Goal: Task Accomplishment & Management: Manage account settings

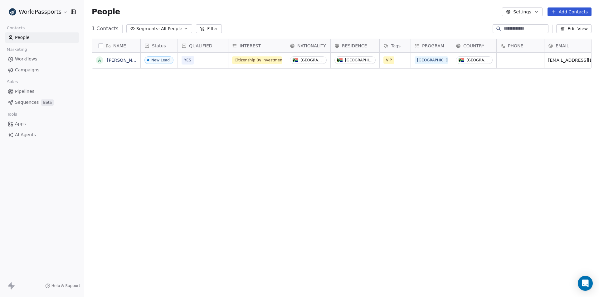
scroll to position [257, 510]
click at [103, 43] on button "button" at bounding box center [100, 45] width 5 height 5
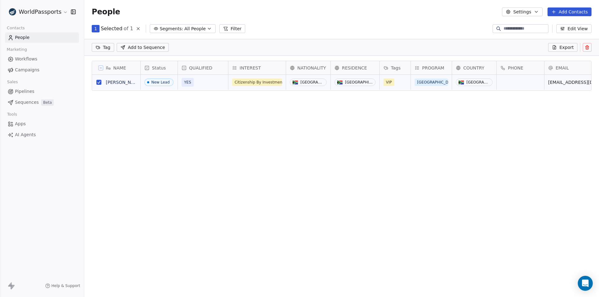
scroll to position [235, 510]
click at [103, 67] on button at bounding box center [100, 67] width 5 height 5
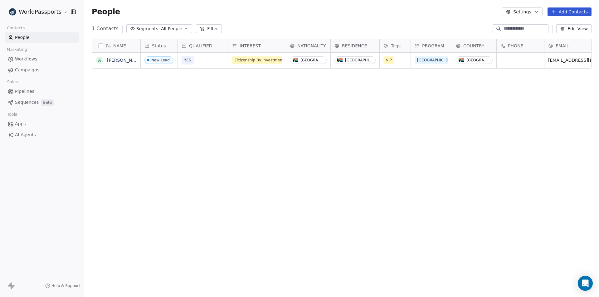
click at [340, 191] on div "NAME A [PERSON_NAME] Status QUALIFIED INTEREST NATIONALITY RESIDENCE Tags PROGR…" at bounding box center [341, 165] width 515 height 262
click at [573, 12] on button "Add Contacts" at bounding box center [569, 11] width 44 height 9
click at [360, 180] on html "WorldPassports Contacts People Marketing Workflows Campaigns Sales Pipelines Se…" at bounding box center [299, 148] width 599 height 297
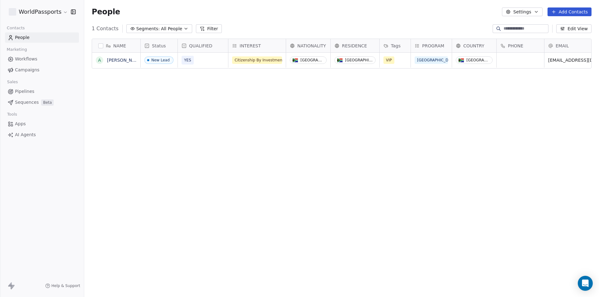
scroll to position [257, 510]
click at [292, 102] on div "NAME A [PERSON_NAME] Status QUALIFIED INTEREST NATIONALITY RESIDENCE Tags PROGR…" at bounding box center [341, 165] width 515 height 262
click at [28, 62] on link "Workflows" at bounding box center [42, 59] width 74 height 10
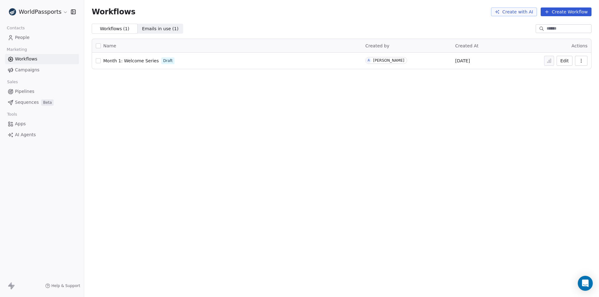
click at [25, 70] on span "Campaigns" at bounding box center [27, 70] width 24 height 7
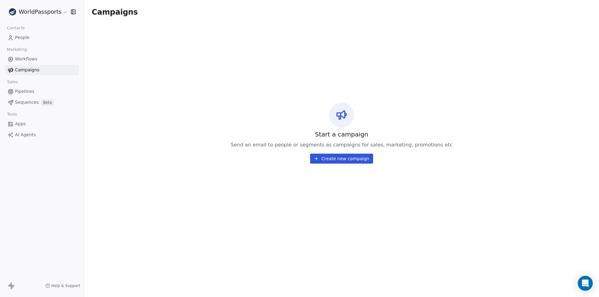
click at [23, 79] on div "Sales" at bounding box center [42, 82] width 74 height 9
click at [22, 89] on span "Pipelines" at bounding box center [24, 91] width 19 height 7
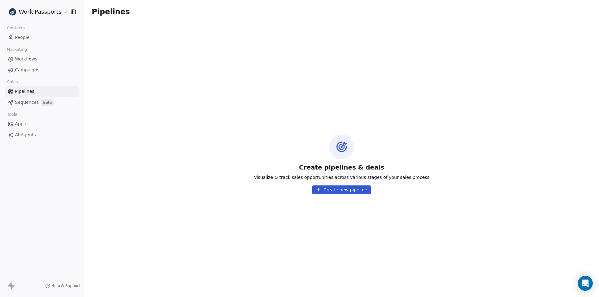
click at [22, 106] on link "Sequences Beta" at bounding box center [42, 102] width 74 height 10
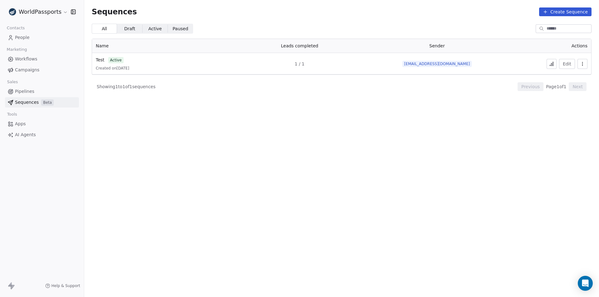
click at [22, 37] on span "People" at bounding box center [22, 37] width 15 height 7
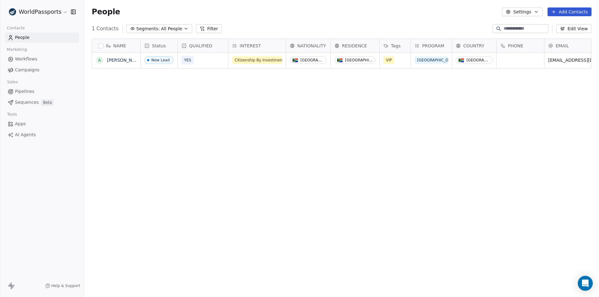
scroll to position [257, 510]
click at [273, 135] on div "NAME A [PERSON_NAME] Status QUALIFIED INTEREST NATIONALITY RESIDENCE Tags PROGR…" at bounding box center [341, 165] width 515 height 262
click at [584, 284] on icon "Open Intercom Messenger" at bounding box center [584, 283] width 7 height 8
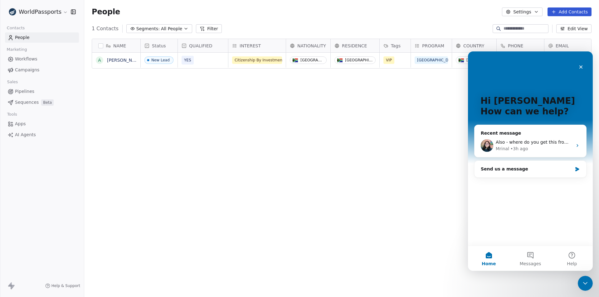
scroll to position [0, 0]
click at [575, 146] on icon "Intercom messenger" at bounding box center [577, 145] width 5 height 5
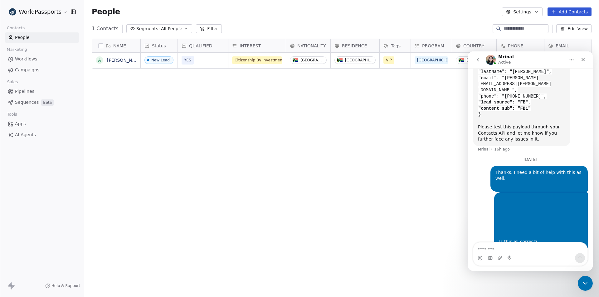
scroll to position [540, 0]
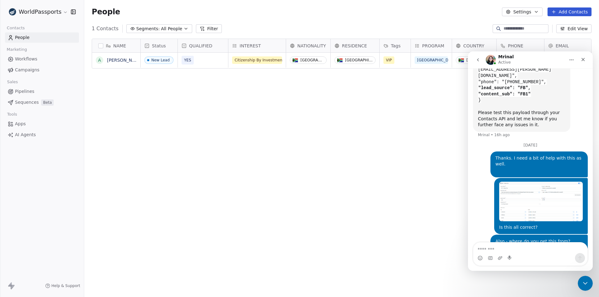
click at [517, 182] on img "Alex says…" at bounding box center [541, 202] width 84 height 40
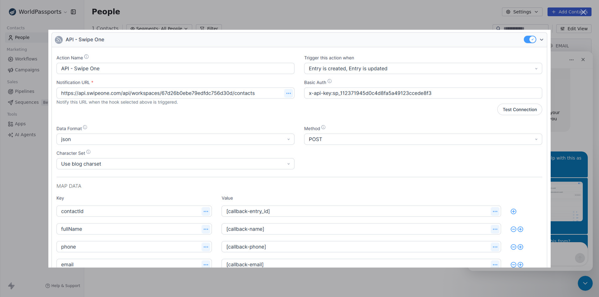
scroll to position [516, 0]
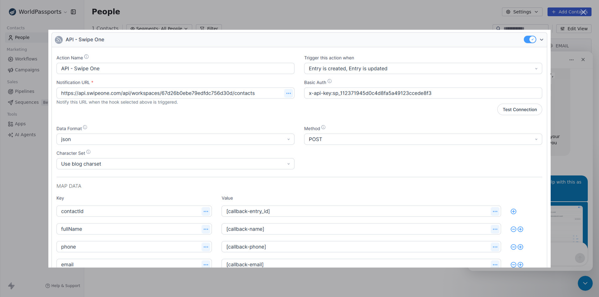
click at [8, 196] on div "Intercom messenger" at bounding box center [299, 148] width 599 height 297
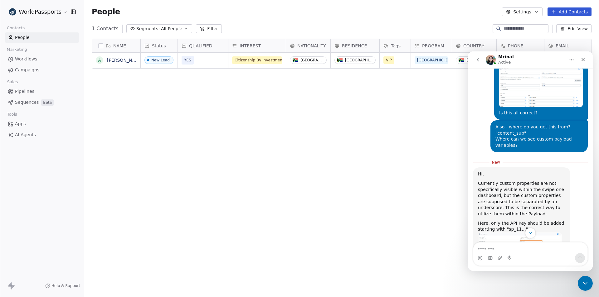
scroll to position [673, 0]
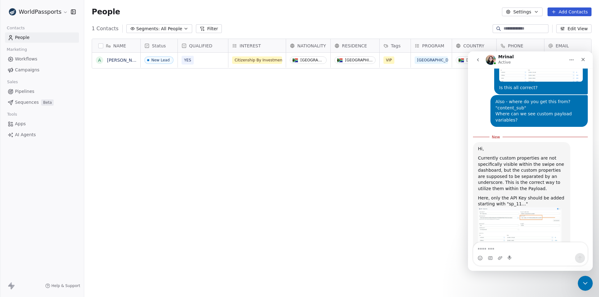
click at [341, 121] on div "NAME A Alex Read Status QUALIFIED INTEREST NATIONALITY RESIDENCE Tags PROGRAM C…" at bounding box center [341, 165] width 515 height 262
click at [337, 121] on div "NAME A Alex Read Status QUALIFIED INTEREST NATIONALITY RESIDENCE Tags PROGRAM C…" at bounding box center [341, 165] width 515 height 262
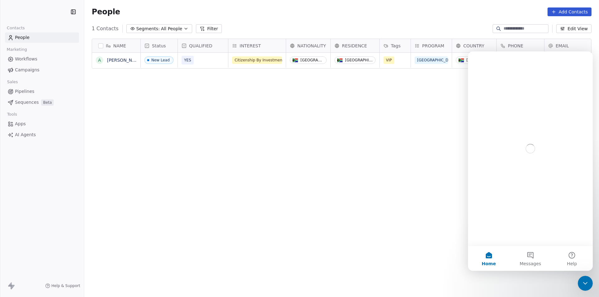
scroll to position [257, 510]
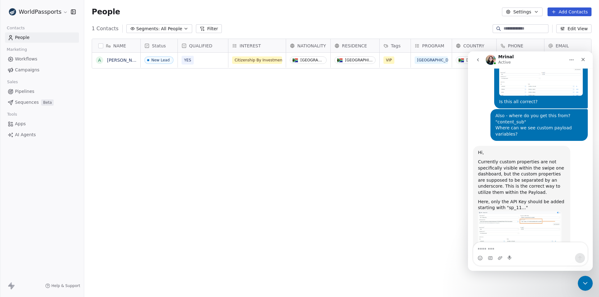
scroll to position [663, 0]
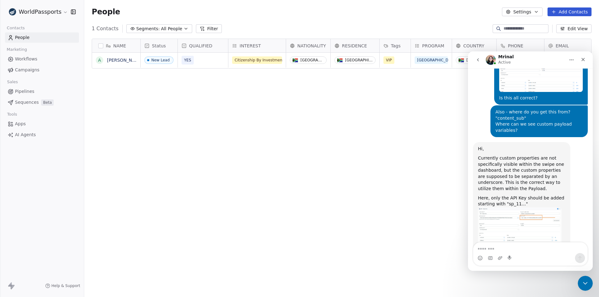
click at [512, 207] on img "Mrinal says…" at bounding box center [520, 227] width 84 height 40
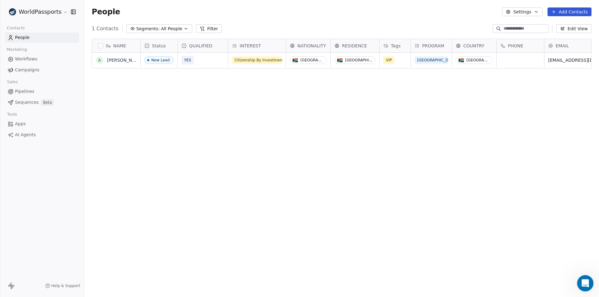
click at [588, 283] on div "Open Intercom Messenger" at bounding box center [584, 282] width 21 height 21
click at [22, 91] on span "Pipelines" at bounding box center [24, 91] width 19 height 7
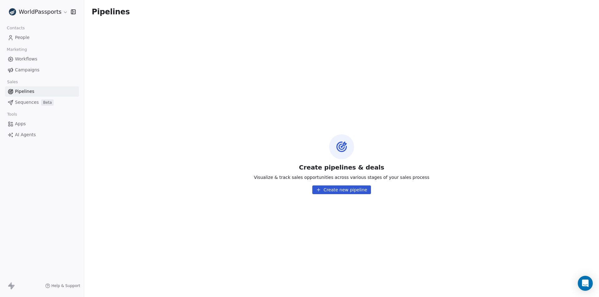
click at [29, 68] on span "Campaigns" at bounding box center [27, 70] width 24 height 7
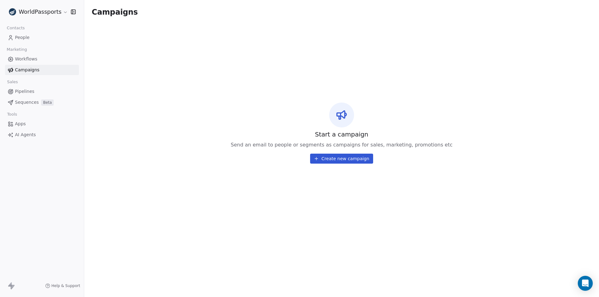
click at [26, 60] on span "Workflows" at bounding box center [26, 59] width 22 height 7
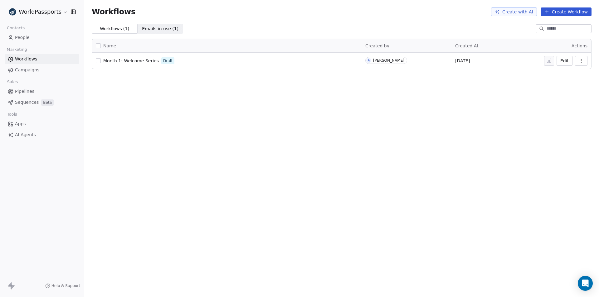
click at [20, 35] on span "People" at bounding box center [22, 37] width 15 height 7
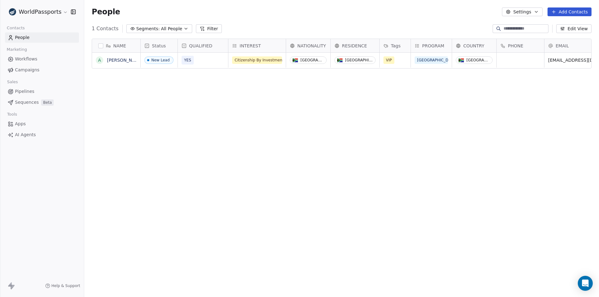
scroll to position [257, 510]
click at [181, 118] on div "NAME A Alex Read Status QUALIFIED INTEREST NATIONALITY RESIDENCE Tags PROGRAM C…" at bounding box center [341, 165] width 515 height 262
click at [585, 285] on icon "Open Intercom Messenger" at bounding box center [584, 283] width 7 height 8
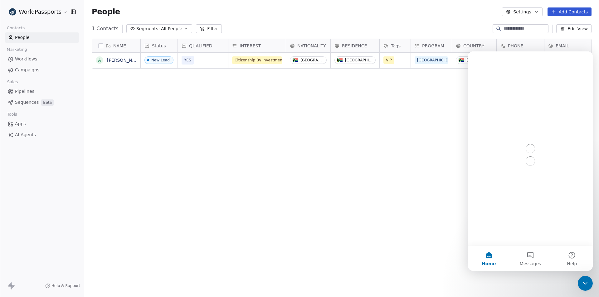
scroll to position [0, 0]
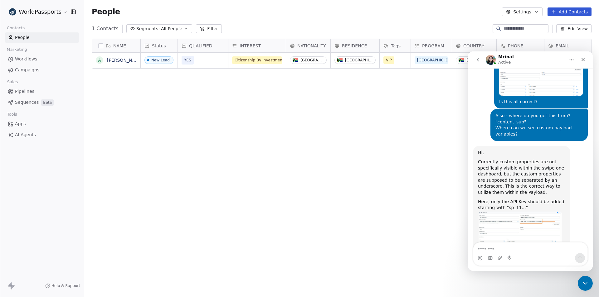
scroll to position [663, 0]
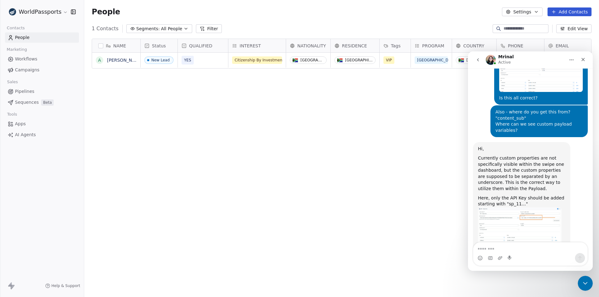
click at [62, 12] on html "WorldPassports Contacts People Marketing Workflows Campaigns Sales Pipelines Se…" at bounding box center [299, 148] width 599 height 297
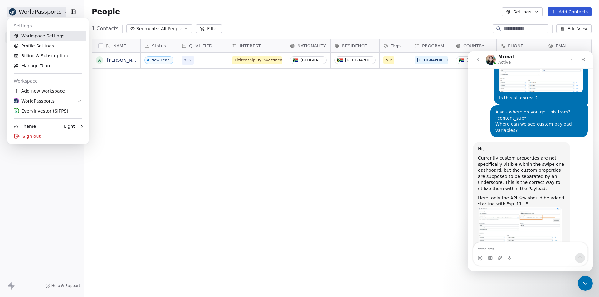
click at [40, 37] on link "Workspace Settings" at bounding box center [48, 36] width 76 height 10
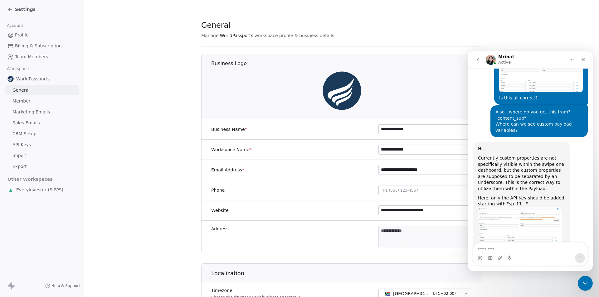
click at [18, 147] on span "API Keys" at bounding box center [21, 145] width 18 height 7
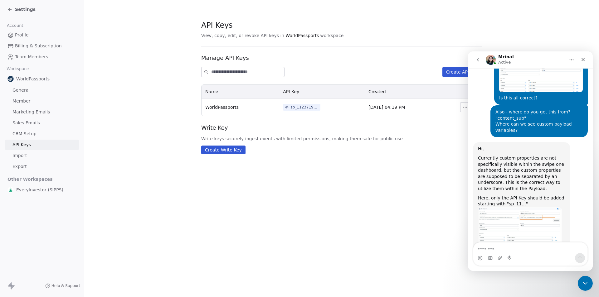
click at [297, 108] on div "sp_112371945d0c4d8fa5a49123ccede8f3" at bounding box center [304, 107] width 28 height 6
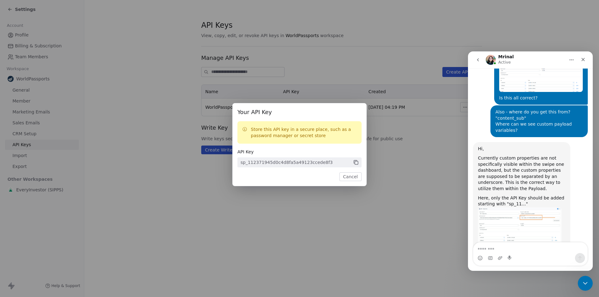
click at [356, 161] on icon at bounding box center [356, 162] width 3 height 3
click at [354, 178] on button "Cancel" at bounding box center [350, 176] width 22 height 9
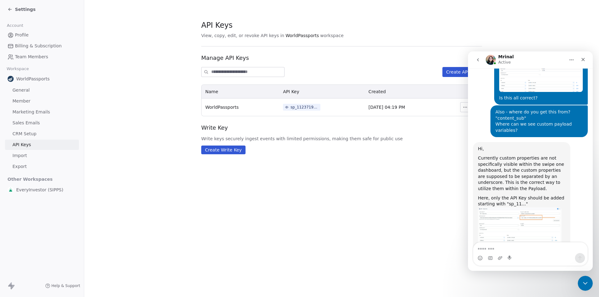
click at [8, 6] on div "Settings" at bounding box center [42, 9] width 71 height 9
click at [9, 9] on icon at bounding box center [9, 9] width 3 height 0
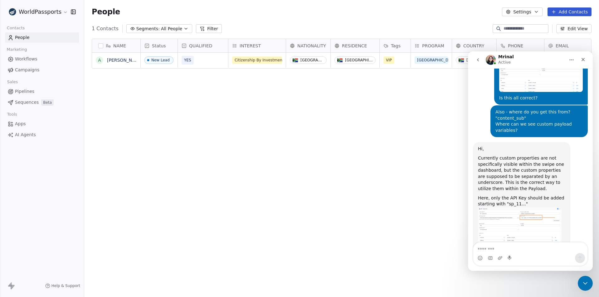
scroll to position [257, 510]
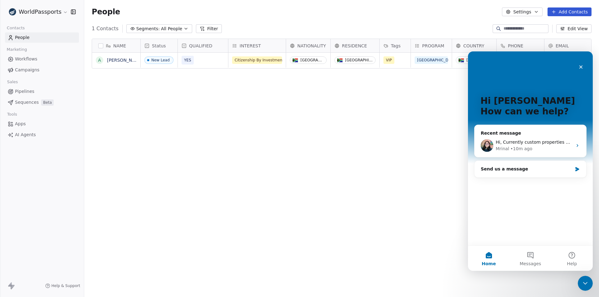
scroll to position [257, 510]
click at [541, 148] on div "Mrinal • 10m ago" at bounding box center [533, 149] width 77 height 7
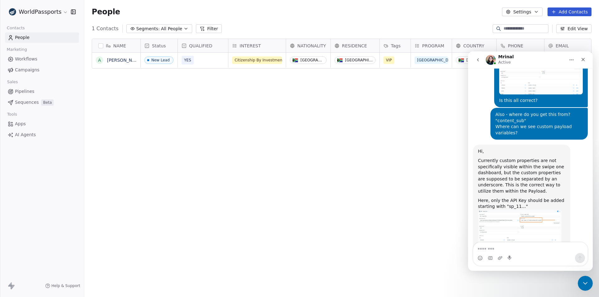
scroll to position [663, 0]
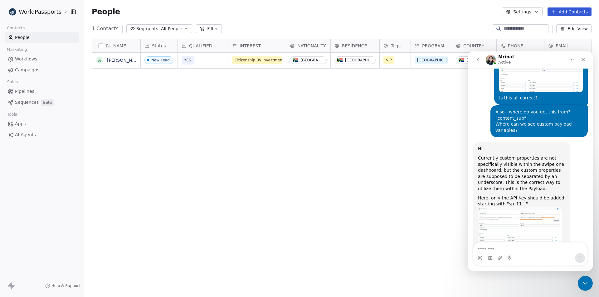
click at [517, 207] on img "Mrinal says…" at bounding box center [520, 227] width 84 height 40
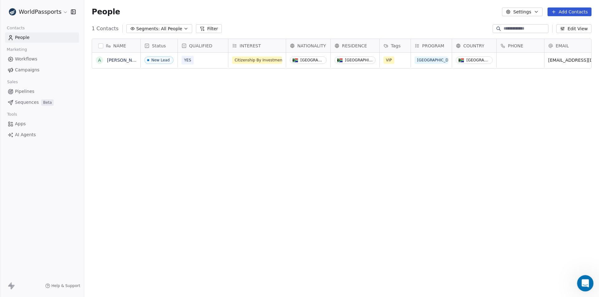
click at [577, 279] on div "Open Intercom Messenger" at bounding box center [584, 282] width 21 height 21
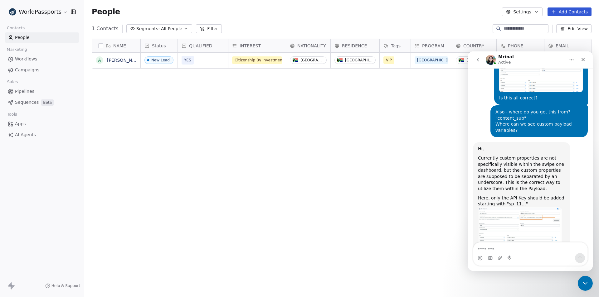
click at [338, 163] on div "NAME A [PERSON_NAME] Status QUALIFIED INTEREST NATIONALITY RESIDENCE Tags PROGR…" at bounding box center [341, 165] width 515 height 262
click at [313, 173] on div "NAME A [PERSON_NAME] Status QUALIFIED INTEREST NATIONALITY RESIDENCE Tags PROGR…" at bounding box center [341, 165] width 515 height 262
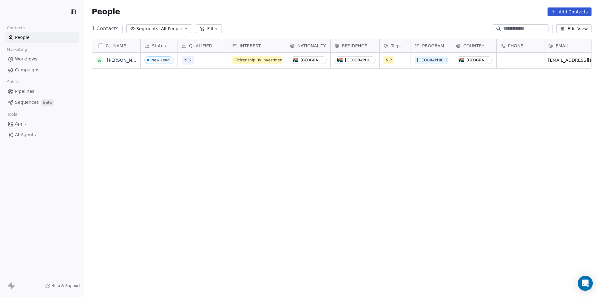
scroll to position [257, 510]
click at [256, 48] on span "INTEREST" at bounding box center [249, 46] width 21 height 6
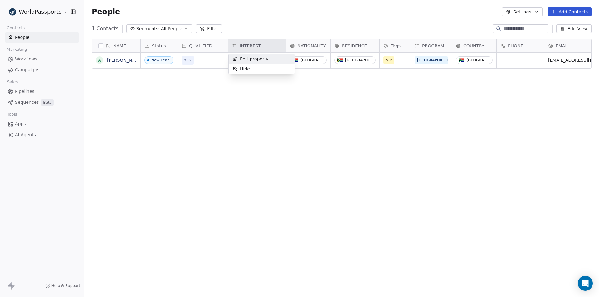
click at [254, 57] on span "Edit property" at bounding box center [254, 59] width 29 height 6
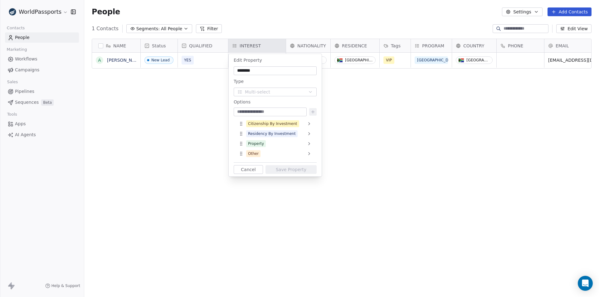
click at [254, 169] on button "Cancel" at bounding box center [248, 169] width 29 height 9
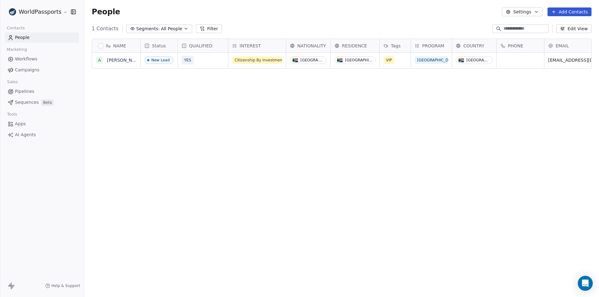
click at [395, 140] on div "NAME A [PERSON_NAME] Status QUALIFIED INTEREST NATIONALITY RESIDENCE Tags PROGR…" at bounding box center [341, 165] width 515 height 262
click at [103, 47] on button "button" at bounding box center [100, 45] width 5 height 5
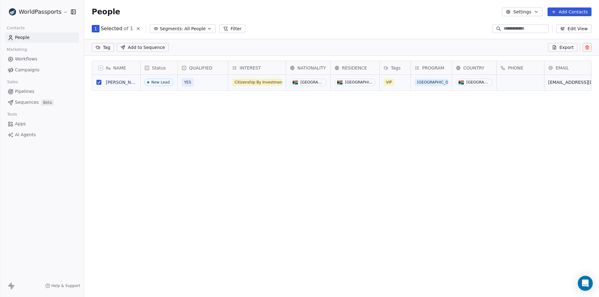
scroll to position [235, 510]
click at [137, 28] on button at bounding box center [137, 28] width 7 height 7
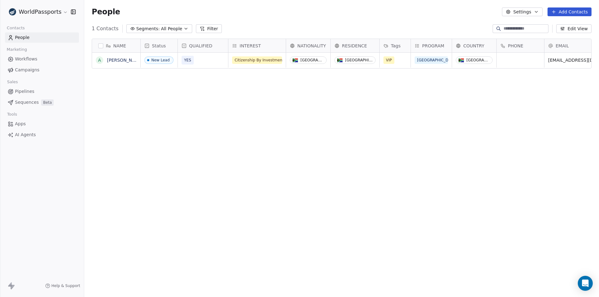
scroll to position [257, 510]
click at [245, 128] on div "NAME A [PERSON_NAME] Status QUALIFIED INTEREST NATIONALITY RESIDENCE Tags PROGR…" at bounding box center [341, 165] width 515 height 262
click at [22, 91] on span "Pipelines" at bounding box center [24, 91] width 19 height 7
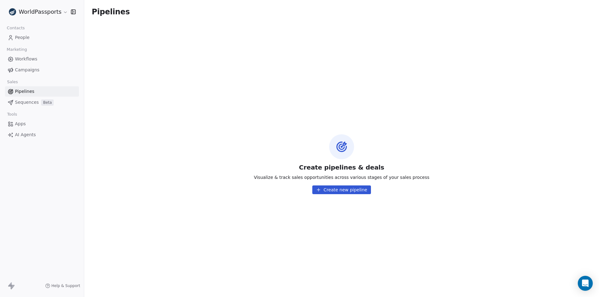
click at [24, 36] on span "People" at bounding box center [22, 37] width 15 height 7
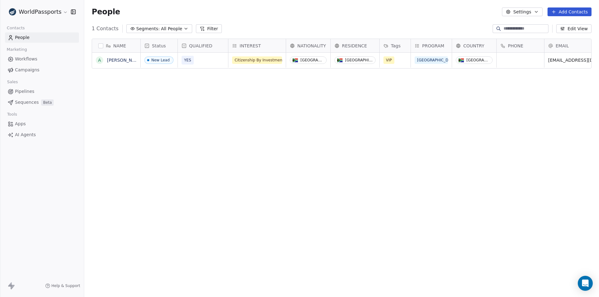
scroll to position [257, 510]
click at [258, 23] on div "People Settings Add Contacts" at bounding box center [341, 12] width 515 height 24
click at [519, 12] on button "Settings" at bounding box center [522, 11] width 40 height 9
click at [541, 24] on span "Contact Properties" at bounding box center [539, 25] width 41 height 7
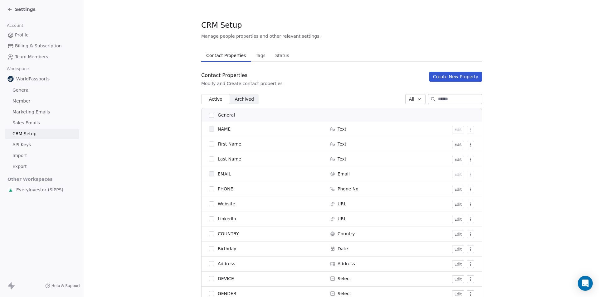
click at [210, 95] on span "Active Active" at bounding box center [215, 99] width 29 height 10
click at [237, 100] on span "Archived" at bounding box center [244, 99] width 19 height 7
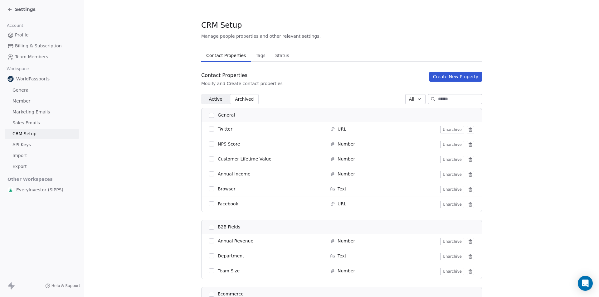
click at [218, 100] on span "Active" at bounding box center [215, 99] width 13 height 7
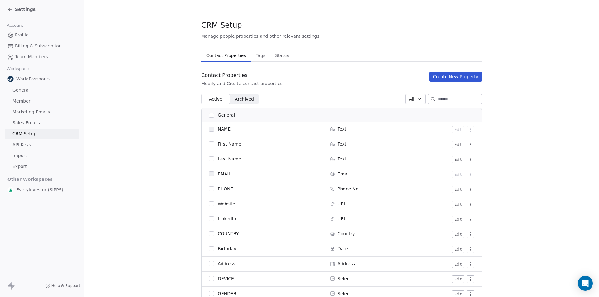
click at [218, 131] on span "NAME" at bounding box center [224, 129] width 13 height 6
click at [455, 143] on button "Edit" at bounding box center [458, 144] width 12 height 7
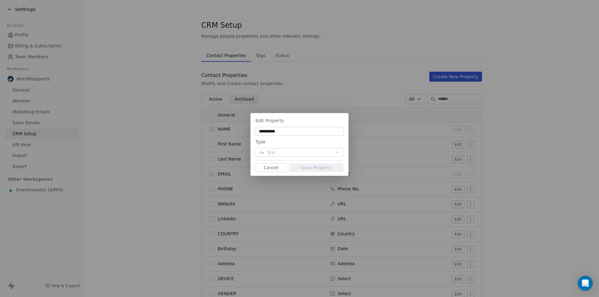
click at [289, 141] on div "Type" at bounding box center [299, 141] width 88 height 7
click at [288, 131] on input "**********" at bounding box center [299, 131] width 85 height 6
click at [269, 170] on button "Cancel" at bounding box center [270, 167] width 31 height 9
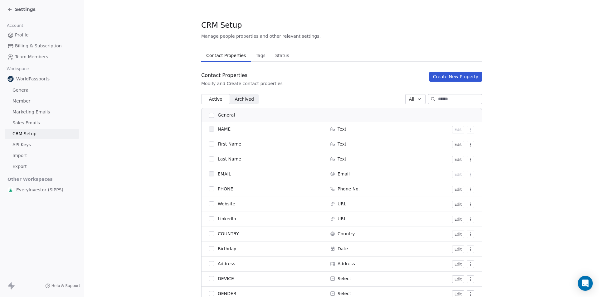
click at [260, 60] on button "Tags Tags" at bounding box center [260, 55] width 19 height 12
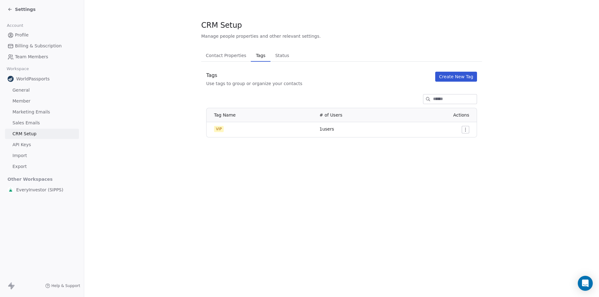
click at [274, 55] on span "Status" at bounding box center [282, 55] width 19 height 9
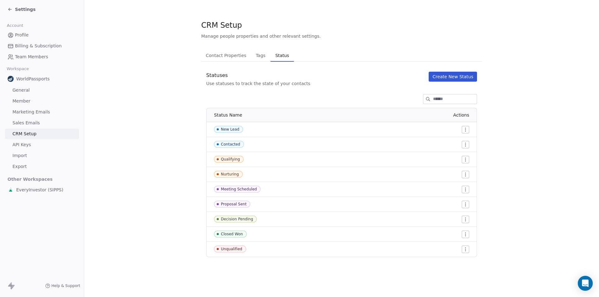
click at [215, 58] on span "Contact Properties" at bounding box center [226, 55] width 46 height 9
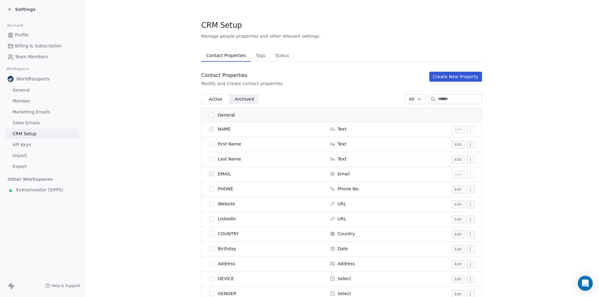
click at [447, 75] on button "Create New Property" at bounding box center [455, 77] width 53 height 10
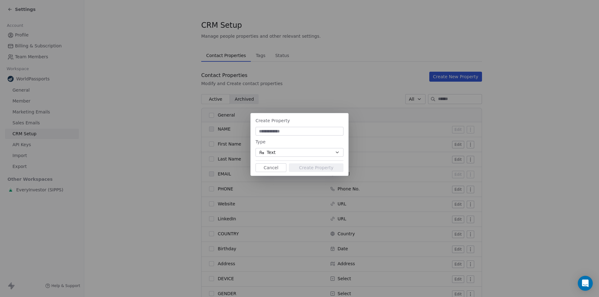
click at [276, 154] on button "Text" at bounding box center [299, 152] width 88 height 9
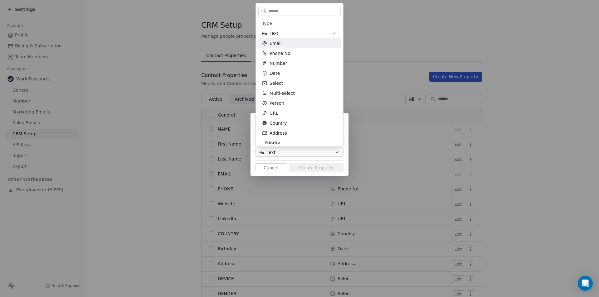
click at [141, 93] on div "Create Property Type Text Cancel Create Property" at bounding box center [299, 148] width 599 height 297
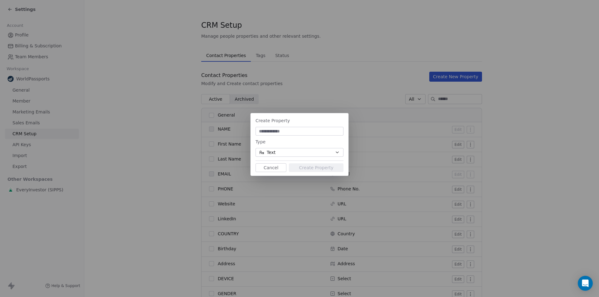
click at [141, 93] on div "Create Property Type Text Cancel Create Property" at bounding box center [299, 148] width 599 height 297
click at [265, 169] on button "Cancel" at bounding box center [270, 167] width 31 height 9
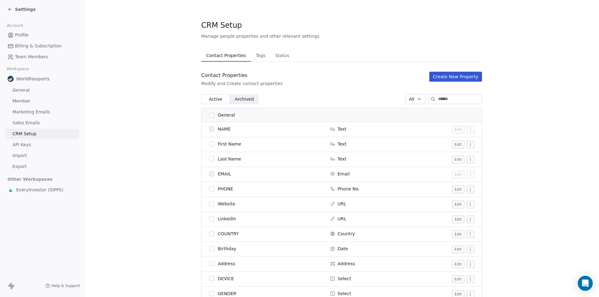
click at [17, 125] on span "Sales Emails" at bounding box center [25, 123] width 27 height 7
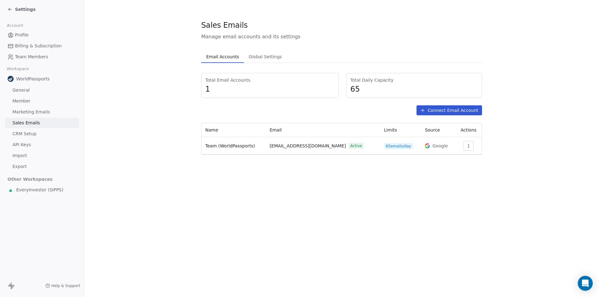
click at [20, 114] on span "Marketing Emails" at bounding box center [30, 112] width 37 height 7
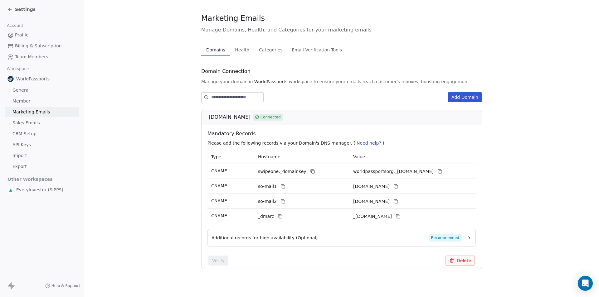
scroll to position [9, 0]
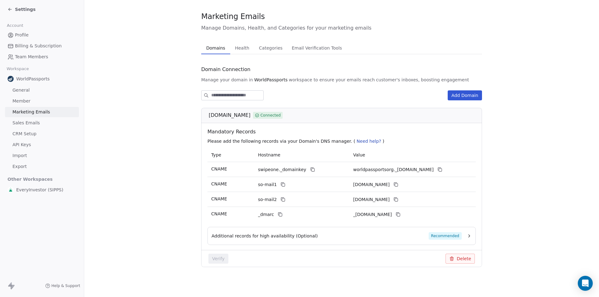
click at [23, 100] on span "Member" at bounding box center [21, 101] width 18 height 7
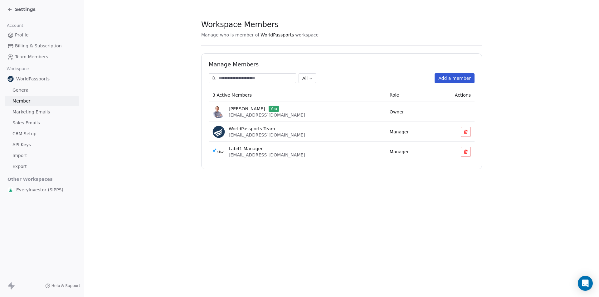
click at [23, 92] on span "General" at bounding box center [20, 90] width 17 height 7
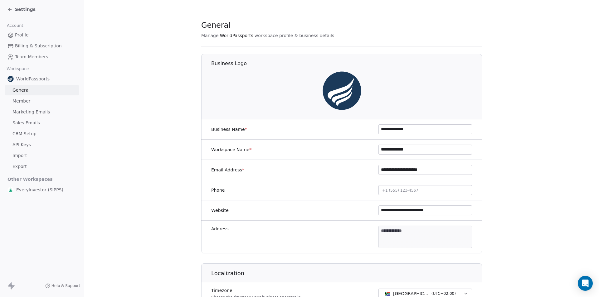
click at [127, 151] on section "**********" at bounding box center [341, 292] width 515 height 584
click at [151, 155] on section "**********" at bounding box center [341, 292] width 515 height 584
click at [20, 34] on span "Profile" at bounding box center [22, 35] width 14 height 7
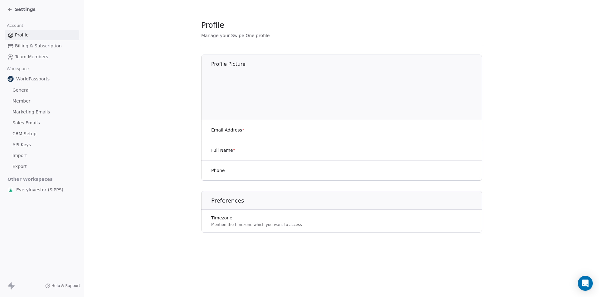
click at [15, 12] on span "Settings" at bounding box center [25, 9] width 21 height 6
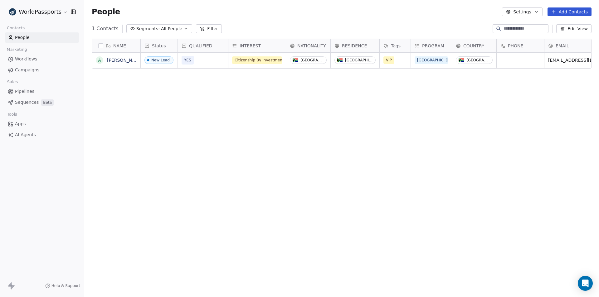
scroll to position [257, 510]
click at [191, 132] on div "NAME A Alex Read Status QUALIFIED INTEREST NATIONALITY RESIDENCE Tags PROGRAM C…" at bounding box center [341, 165] width 515 height 262
click at [587, 286] on icon "Open Intercom Messenger" at bounding box center [584, 283] width 7 height 8
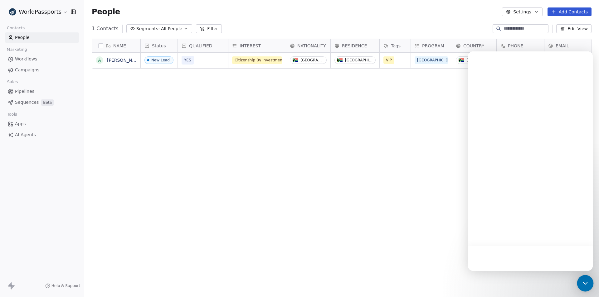
scroll to position [0, 0]
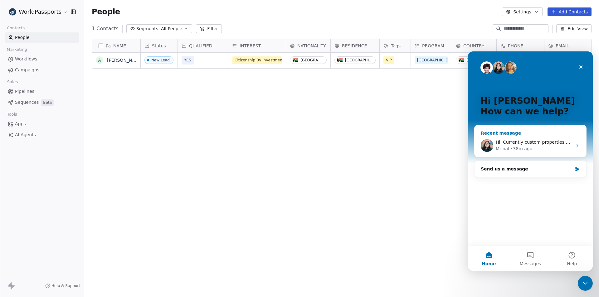
click at [562, 147] on div "Mrinal • 38m ago" at bounding box center [533, 149] width 77 height 7
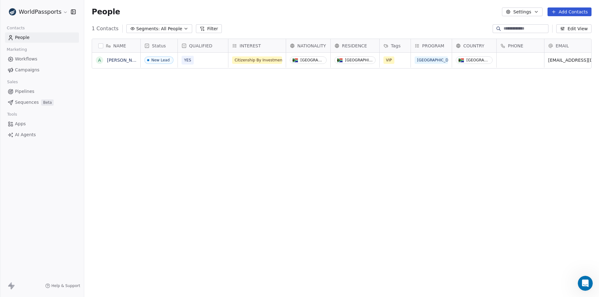
scroll to position [663, 0]
click at [144, 212] on div "NAME A [PERSON_NAME] Status QUALIFIED INTEREST NATIONALITY RESIDENCE Tags PROGR…" at bounding box center [341, 165] width 515 height 262
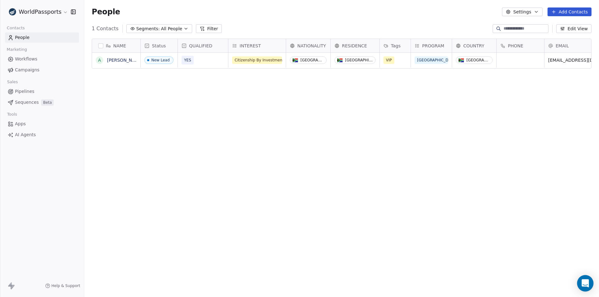
click at [585, 283] on icon "Open Intercom Messenger" at bounding box center [584, 283] width 7 height 8
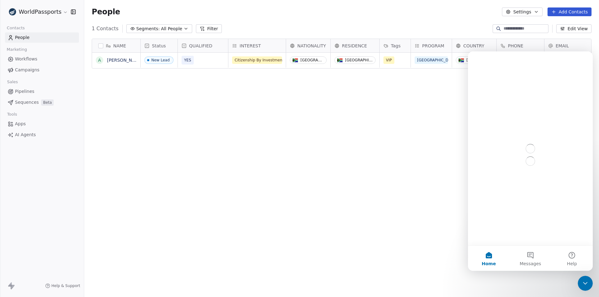
scroll to position [0, 0]
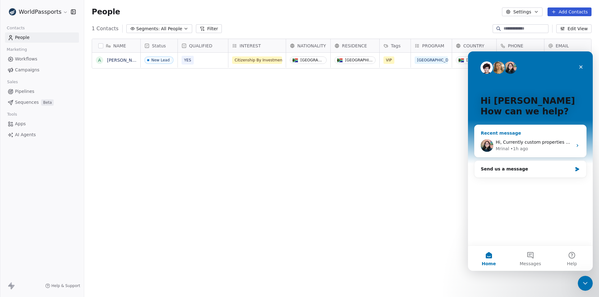
click at [521, 145] on div "Hi, Currently custom properties are not specifically visible within the swipe o…" at bounding box center [533, 142] width 77 height 7
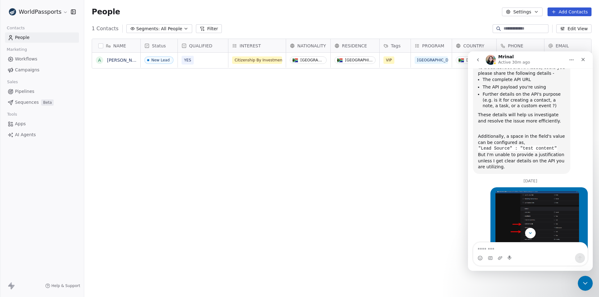
scroll to position [164, 0]
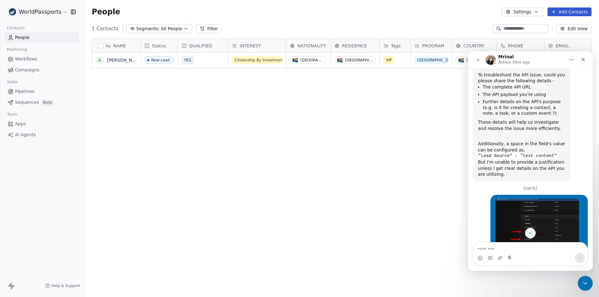
click at [546, 199] on img "Alex says…" at bounding box center [537, 236] width 84 height 74
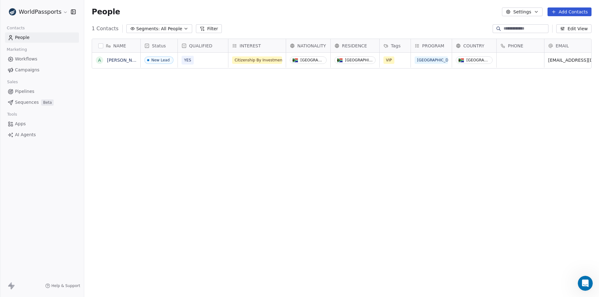
scroll to position [663, 0]
click at [588, 282] on icon "Open Intercom Messenger" at bounding box center [584, 283] width 10 height 10
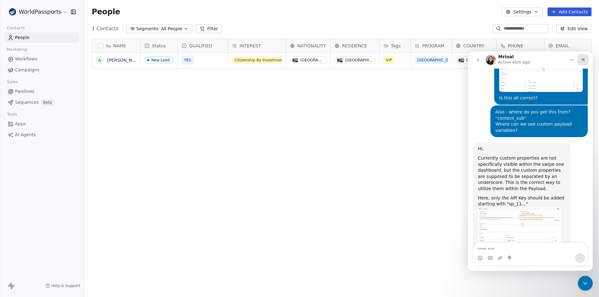
click at [583, 56] on div "Close" at bounding box center [582, 59] width 11 height 11
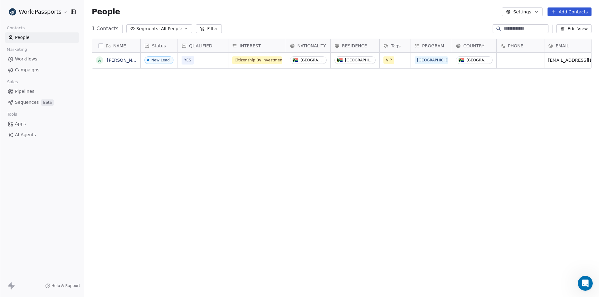
drag, startPoint x: 367, startPoint y: 152, endPoint x: 367, endPoint y: 148, distance: 4.1
click at [367, 152] on div "NAME A Alex Read Status QUALIFIED INTEREST NATIONALITY RESIDENCE Tags PROGRAM C…" at bounding box center [341, 165] width 515 height 262
click at [250, 27] on div "1 Contacts Segments: All People Filter Edit View" at bounding box center [341, 29] width 515 height 10
click at [585, 283] on icon "Open Intercom Messenger" at bounding box center [584, 283] width 7 height 8
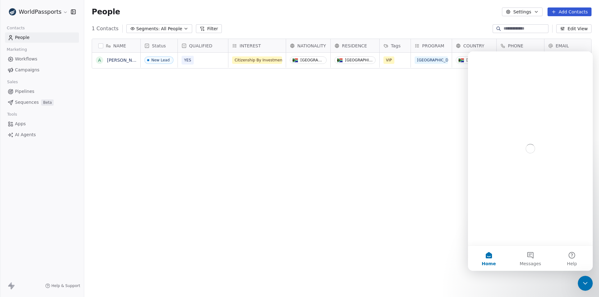
scroll to position [0, 0]
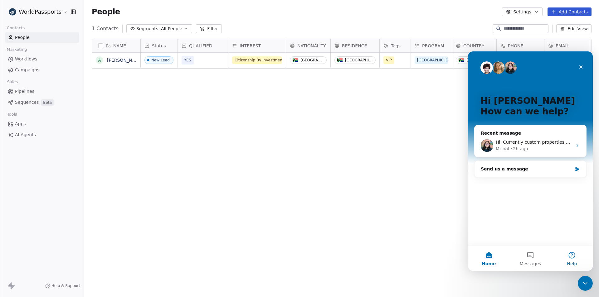
click at [578, 258] on button "Help" at bounding box center [571, 258] width 41 height 25
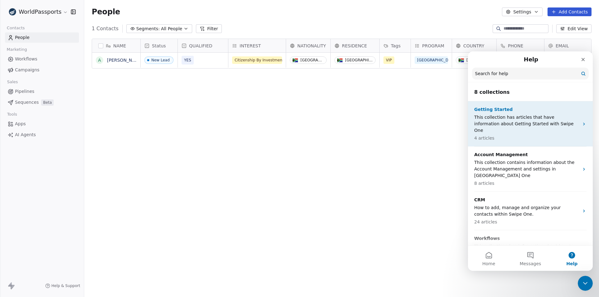
click at [522, 135] on p "4 articles" at bounding box center [526, 138] width 105 height 7
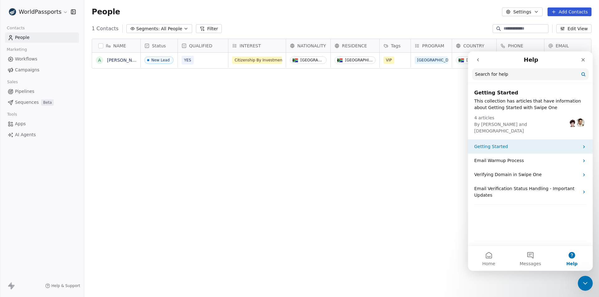
click at [519, 143] on p "Getting Started" at bounding box center [526, 146] width 105 height 7
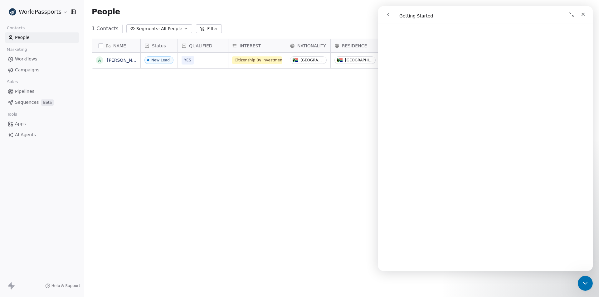
scroll to position [156, 0]
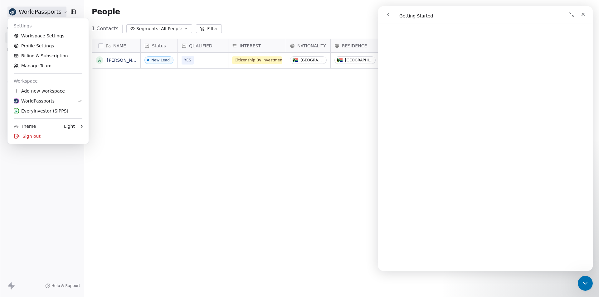
click at [60, 10] on html "WorldPassports Contacts People Marketing Workflows Campaigns Sales Pipelines Se…" at bounding box center [299, 148] width 599 height 297
click at [34, 36] on link "Workspace Settings" at bounding box center [48, 36] width 76 height 10
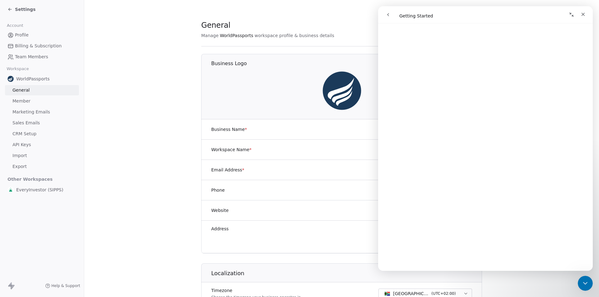
click at [569, 13] on icon "Collapse window" at bounding box center [571, 14] width 5 height 5
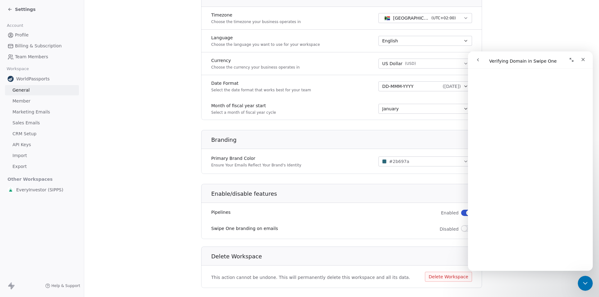
scroll to position [287, 0]
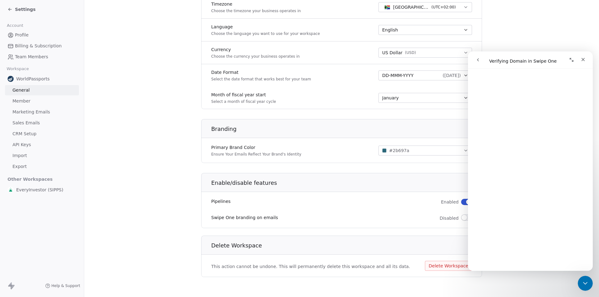
drag, startPoint x: 27, startPoint y: 131, endPoint x: 59, endPoint y: 138, distance: 33.1
click at [27, 131] on span "CRM Setup" at bounding box center [24, 134] width 24 height 7
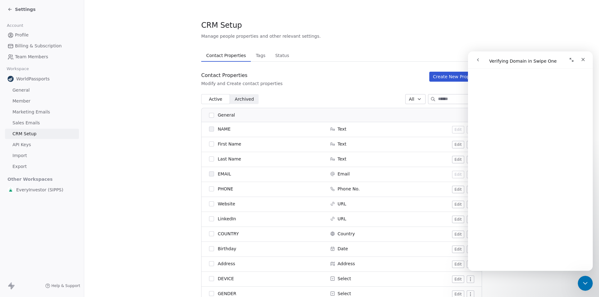
click at [19, 99] on span "Member" at bounding box center [21, 101] width 18 height 7
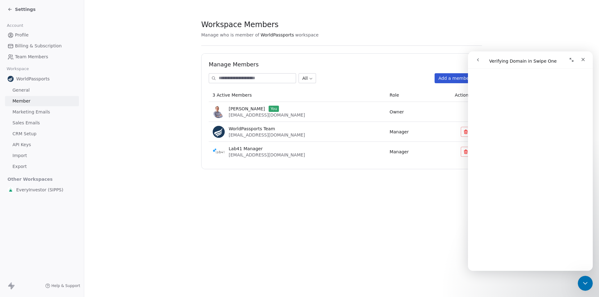
click at [16, 111] on span "Marketing Emails" at bounding box center [30, 112] width 37 height 7
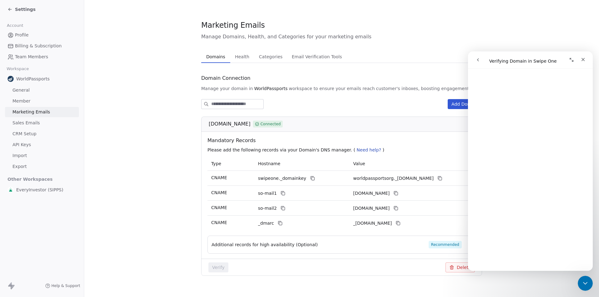
scroll to position [9, 0]
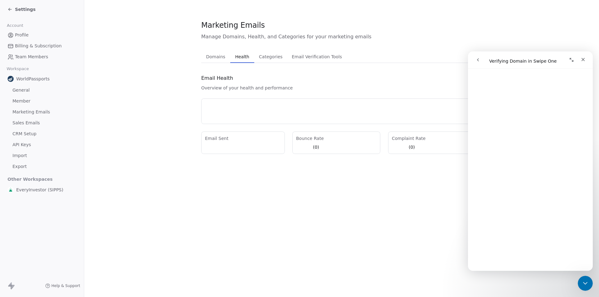
click at [244, 46] on div "Marketing Emails Manage Domains, Health, and Categories for your marketing emai…" at bounding box center [341, 87] width 281 height 134
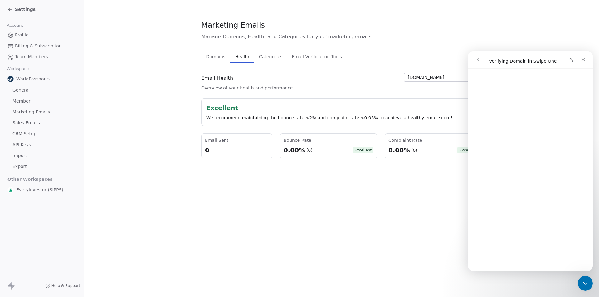
click at [264, 55] on span "Categories" at bounding box center [270, 56] width 28 height 9
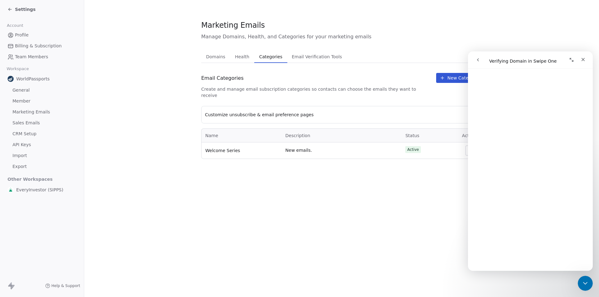
click at [309, 53] on span "Email Verification Tools" at bounding box center [316, 56] width 55 height 9
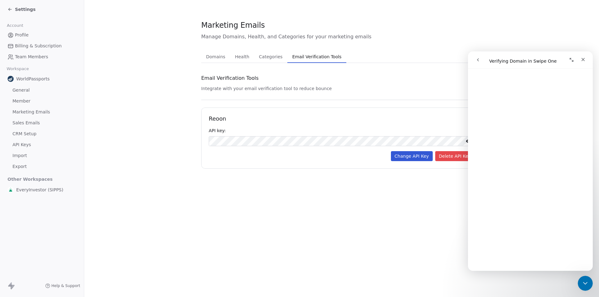
click at [217, 59] on span "Domains" at bounding box center [216, 56] width 24 height 9
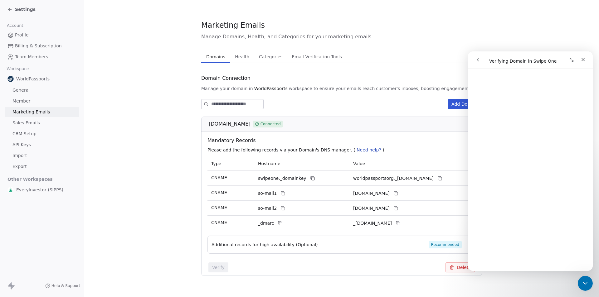
click at [10, 4] on div "Settings" at bounding box center [42, 9] width 84 height 19
click at [10, 8] on icon at bounding box center [9, 9] width 5 height 5
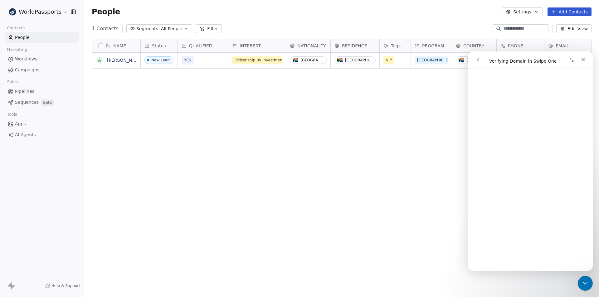
scroll to position [257, 510]
click at [573, 60] on icon "Expand window" at bounding box center [571, 59] width 5 height 5
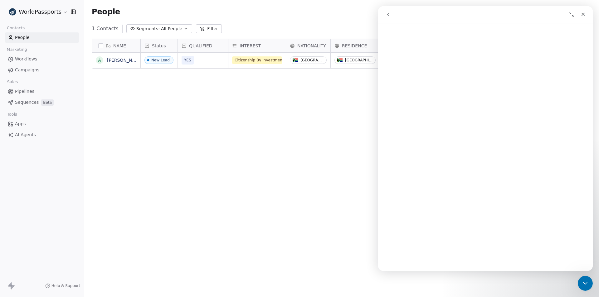
scroll to position [0, 0]
click at [389, 15] on icon "go back" at bounding box center [387, 14] width 5 height 5
click at [568, 13] on button "Collapse window" at bounding box center [571, 15] width 12 height 12
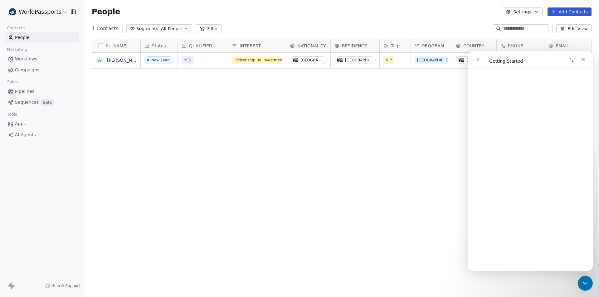
scroll to position [217, 0]
click at [566, 9] on button "Add Contacts" at bounding box center [569, 11] width 44 height 9
click at [563, 27] on span "Create new contact" at bounding box center [572, 25] width 43 height 7
click at [347, 132] on html "WorldPassports Contacts People Marketing Workflows Campaigns Sales Pipelines Se…" at bounding box center [299, 148] width 599 height 297
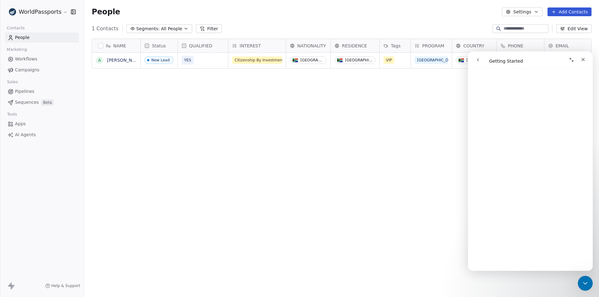
click at [394, 43] on span "Tags" at bounding box center [396, 46] width 10 height 6
click at [397, 59] on span "Manage property" at bounding box center [409, 59] width 37 height 6
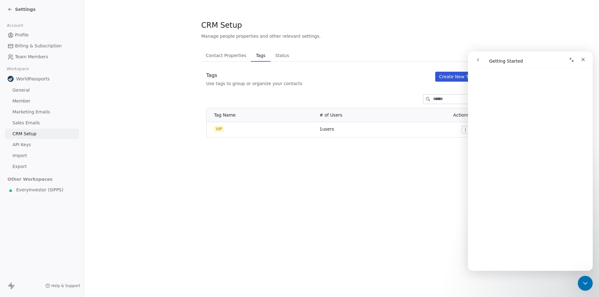
click at [8, 8] on icon at bounding box center [9, 9] width 5 height 5
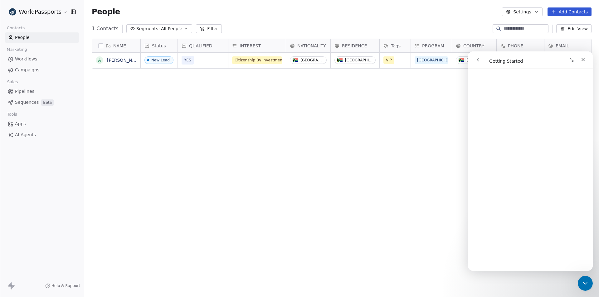
scroll to position [498, 0]
click at [27, 60] on span "Workflows" at bounding box center [26, 59] width 22 height 7
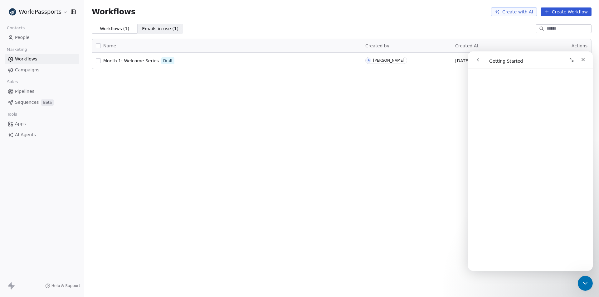
click at [128, 58] on span "Month 1: Welcome Series" at bounding box center [131, 60] width 56 height 5
click at [481, 56] on button "go back" at bounding box center [478, 60] width 12 height 12
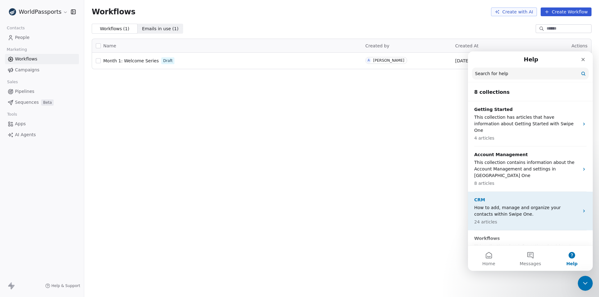
click at [528, 205] on p "How to add, manage and organize your contacts within Swipe One." at bounding box center [526, 211] width 105 height 13
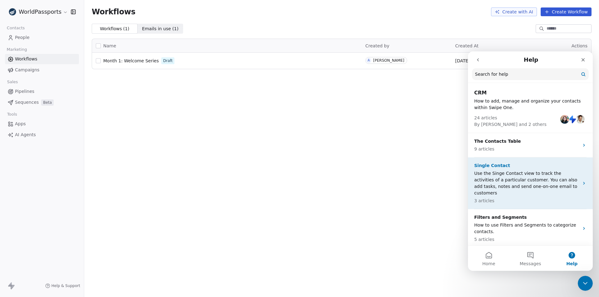
scroll to position [28, 0]
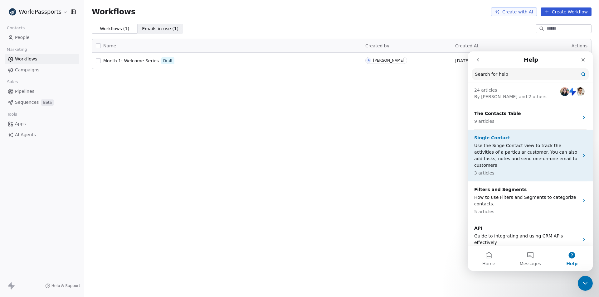
click at [528, 152] on p "Use the Singe Contact view to track the activities of a particular customer. Yo…" at bounding box center [526, 156] width 105 height 26
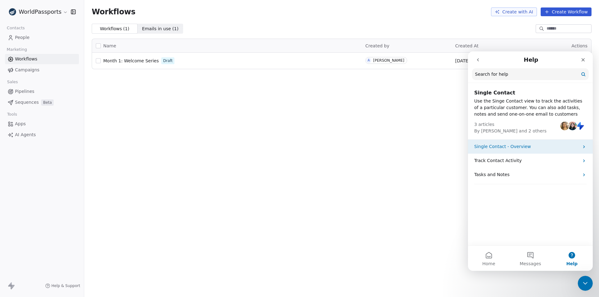
click at [542, 144] on p "Single Contact - Overview" at bounding box center [526, 146] width 105 height 7
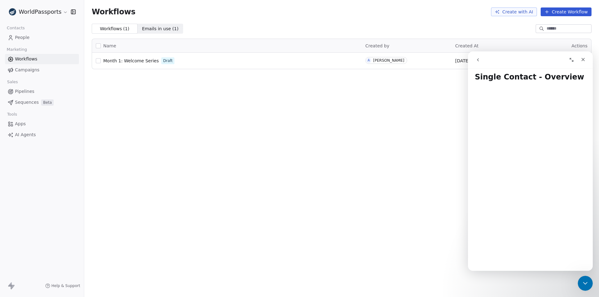
scroll to position [0, 0]
click at [474, 61] on button "go back" at bounding box center [478, 60] width 12 height 12
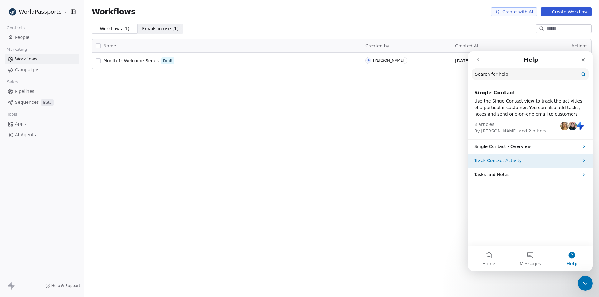
click at [493, 161] on p "Track Contact Activity" at bounding box center [526, 160] width 105 height 7
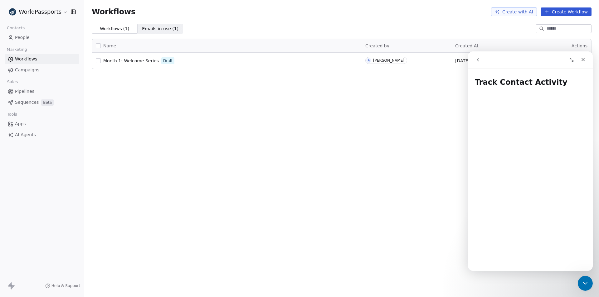
click at [33, 36] on link "People" at bounding box center [42, 37] width 74 height 10
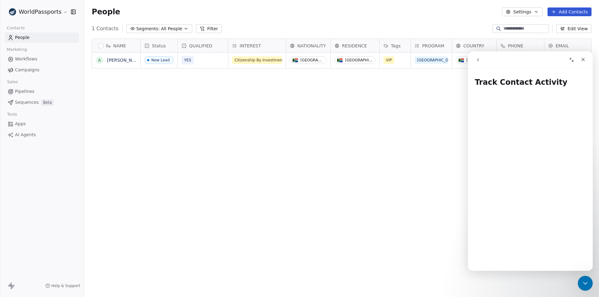
click at [479, 62] on button "go back" at bounding box center [478, 60] width 12 height 12
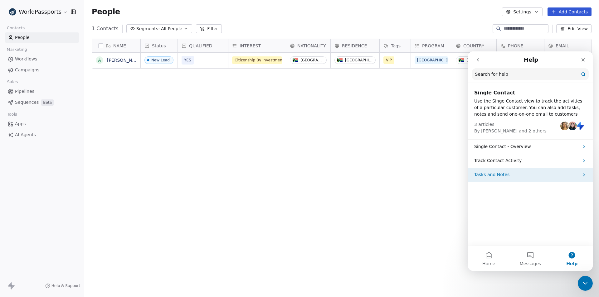
click at [506, 176] on p "Tasks and Notes" at bounding box center [526, 175] width 105 height 7
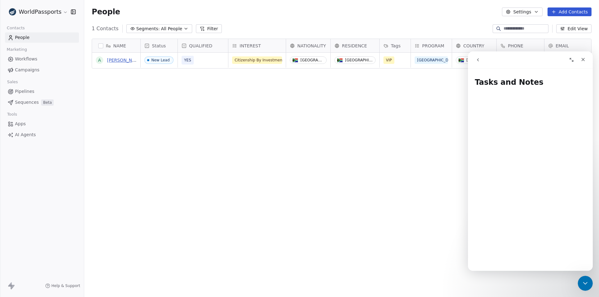
click at [119, 61] on link "[PERSON_NAME]" at bounding box center [125, 60] width 36 height 5
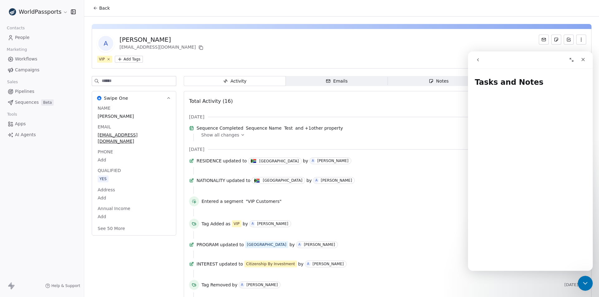
click at [240, 137] on icon at bounding box center [242, 135] width 4 height 4
click at [110, 223] on button "See 50 More" at bounding box center [111, 228] width 35 height 11
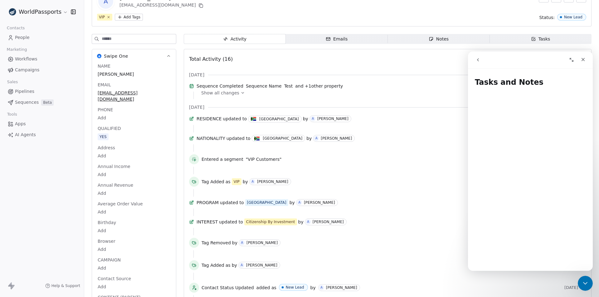
scroll to position [31, 0]
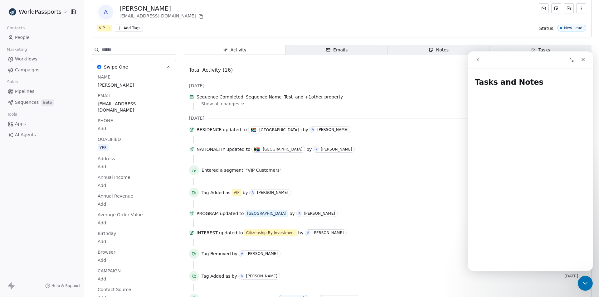
click at [581, 10] on icon "button" at bounding box center [581, 10] width 0 height 0
click at [428, 24] on div "A Alex Read alex@lab41.co VIP Add Tags Status: New Lead" at bounding box center [342, 18] width 500 height 40
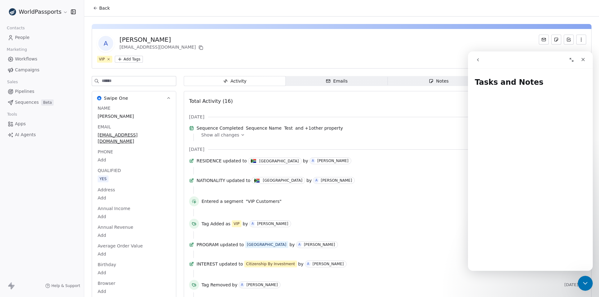
click at [100, 9] on span "Back" at bounding box center [104, 8] width 11 height 6
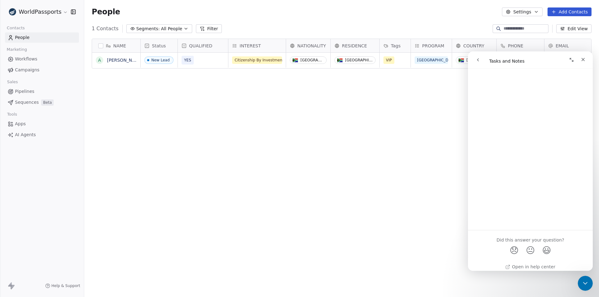
scroll to position [622, 0]
click at [478, 60] on icon "go back" at bounding box center [477, 59] width 5 height 5
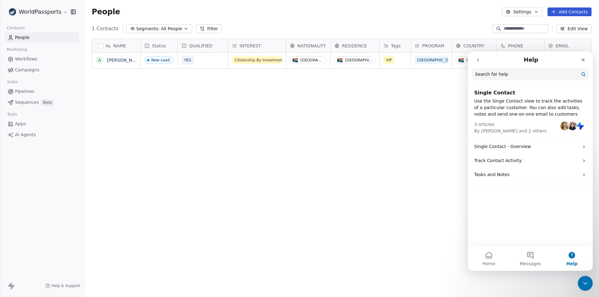
click at [478, 60] on icon "go back" at bounding box center [477, 59] width 5 height 5
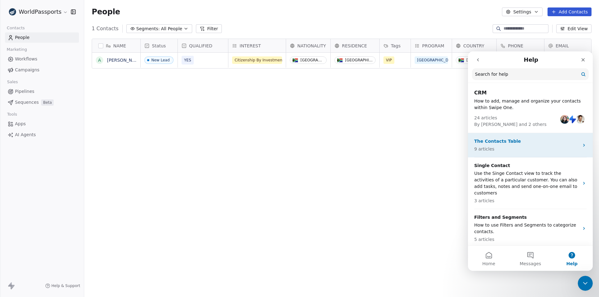
scroll to position [28, 0]
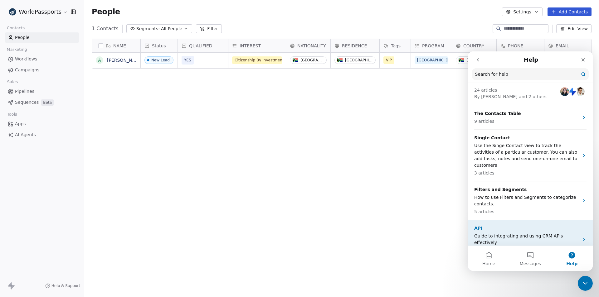
click at [489, 233] on p "Guide to integrating and using CRM APIs effectively." at bounding box center [526, 239] width 105 height 13
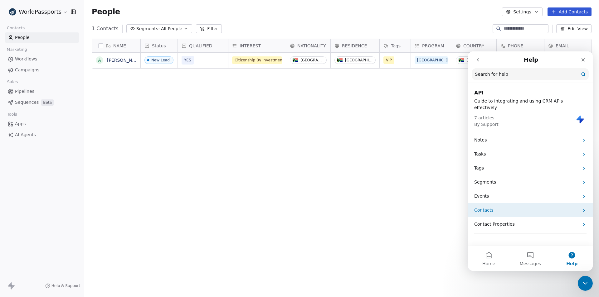
click at [495, 207] on p "Contacts" at bounding box center [526, 210] width 105 height 7
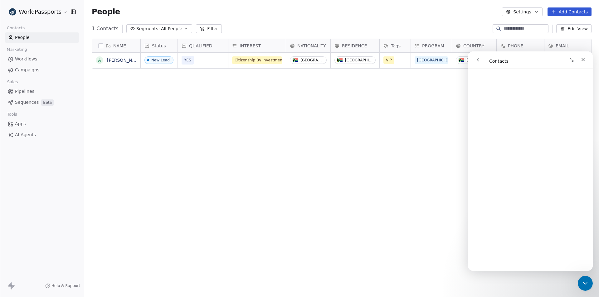
scroll to position [281, 0]
click at [186, 185] on div "NAME A Alex Read Status QUALIFIED INTEREST NATIONALITY RESIDENCE Tags PROGRAM C…" at bounding box center [341, 165] width 515 height 262
click at [581, 62] on icon "Close" at bounding box center [582, 59] width 5 height 5
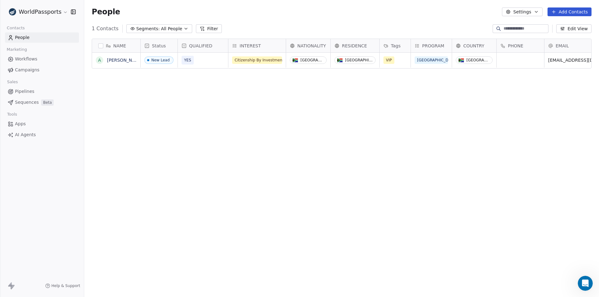
scroll to position [0, 0]
click at [50, 16] on html "WorldPassports Contacts People Marketing Workflows Campaigns Sales Pipelines Se…" at bounding box center [299, 148] width 599 height 297
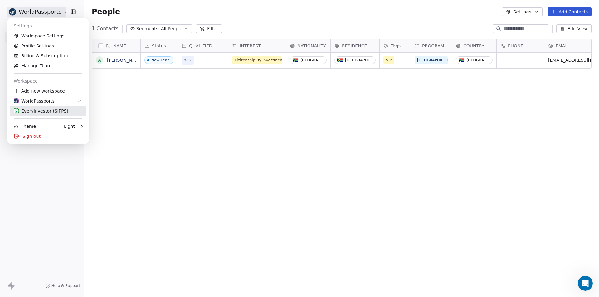
click at [36, 110] on div "EveryInvestor (SIPPS)" at bounding box center [41, 111] width 55 height 6
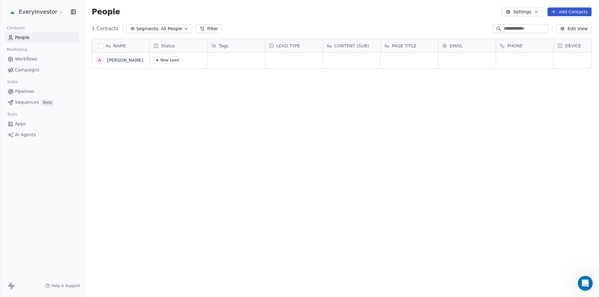
scroll to position [257, 510]
click at [243, 179] on div "NAME A [PERSON_NAME] Status Tags LEAD TYPE CONTENT (SUB) PAGE TITLE EMAIL PHONE…" at bounding box center [341, 165] width 515 height 262
click at [241, 152] on div "NAME A [PERSON_NAME] Status Tags LEAD TYPE CONTENT (SUB) PAGE TITLE EMAIL PHONE…" at bounding box center [341, 165] width 515 height 262
click at [262, 142] on div "NAME A [PERSON_NAME] Status Tags LEAD TYPE CONTENT (SUB) PAGE TITLE EMAIL PHONE…" at bounding box center [341, 165] width 515 height 262
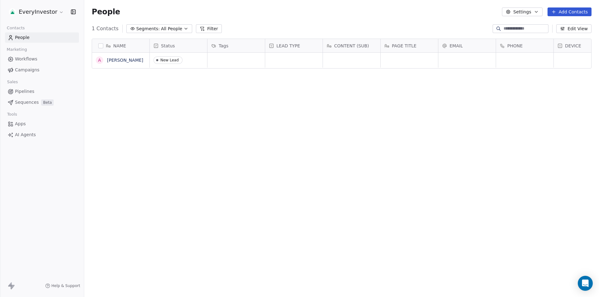
click at [262, 135] on div "NAME A [PERSON_NAME] Status Tags LEAD TYPE CONTENT (SUB) PAGE TITLE EMAIL PHONE…" at bounding box center [341, 165] width 515 height 262
click at [171, 48] on span "Status" at bounding box center [168, 46] width 14 height 6
click at [172, 58] on span "Manage property" at bounding box center [179, 59] width 37 height 6
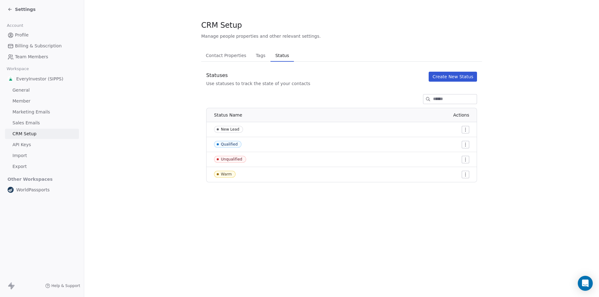
click at [11, 9] on icon at bounding box center [9, 9] width 3 height 0
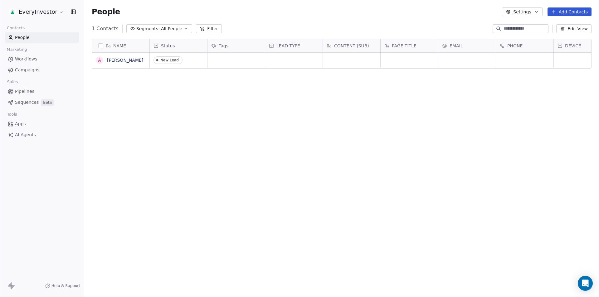
scroll to position [257, 510]
click at [213, 152] on div "NAME A [PERSON_NAME] Status Tags LEAD TYPE CONTENT (SUB) PAGE TITLE EMAIL PHONE…" at bounding box center [341, 165] width 515 height 262
click at [209, 128] on div "NAME A [PERSON_NAME] Status Tags LEAD TYPE CONTENT (SUB) PAGE TITLE EMAIL PHONE…" at bounding box center [341, 165] width 515 height 262
